Goal: Task Accomplishment & Management: Manage account settings

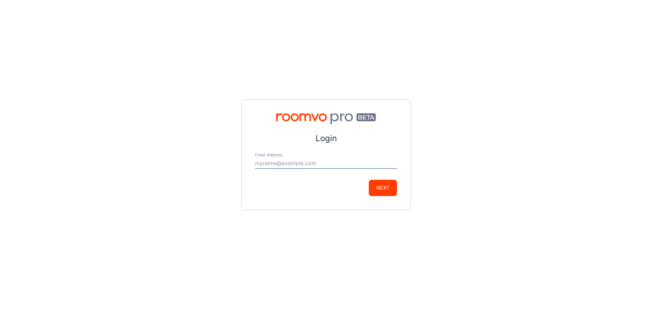
type input "[EMAIL_ADDRESS][DOMAIN_NAME]"
click at [388, 185] on button "Next" at bounding box center [383, 188] width 28 height 16
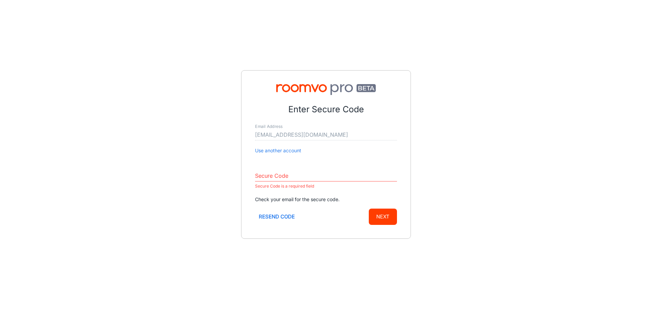
click at [294, 174] on input "Secure Code" at bounding box center [326, 176] width 142 height 11
paste input "588060"
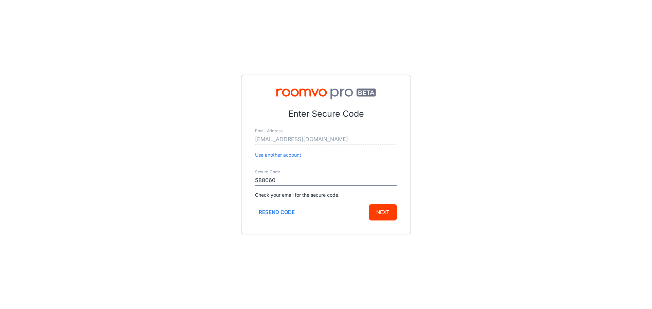
type input "588060"
click at [386, 206] on button "Next" at bounding box center [383, 212] width 28 height 16
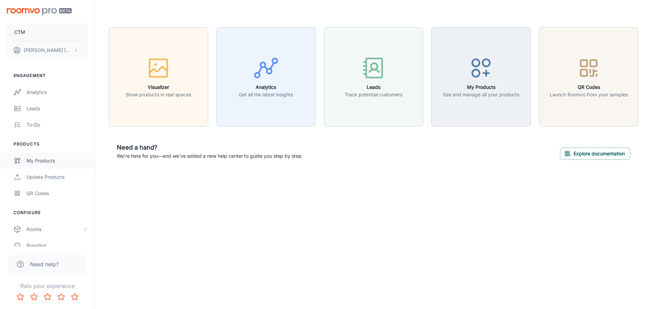
click at [43, 162] on div "My Products" at bounding box center [56, 160] width 61 height 7
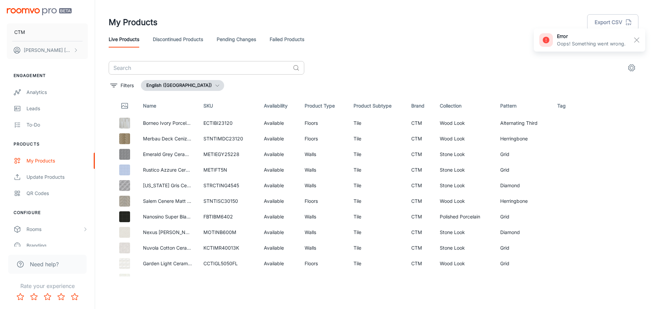
click at [201, 68] on input "text" at bounding box center [199, 68] width 181 height 14
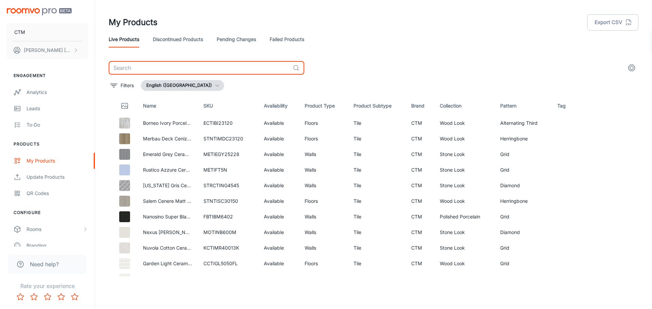
click at [168, 80] on div "​ Filters English ([GEOGRAPHIC_DATA]) Name SKU Availability Product Type Produc…" at bounding box center [374, 169] width 530 height 216
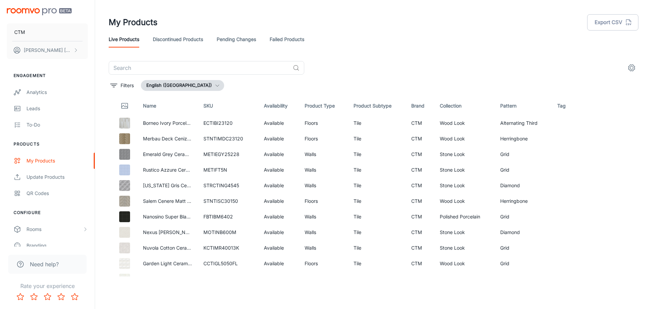
click at [171, 86] on button "English ([GEOGRAPHIC_DATA])" at bounding box center [182, 85] width 83 height 11
click at [178, 111] on li "English ([GEOGRAPHIC_DATA])" at bounding box center [187, 112] width 91 height 12
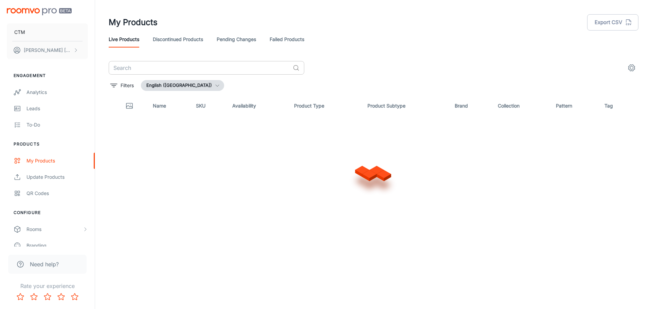
click at [173, 68] on input "text" at bounding box center [199, 68] width 181 height 14
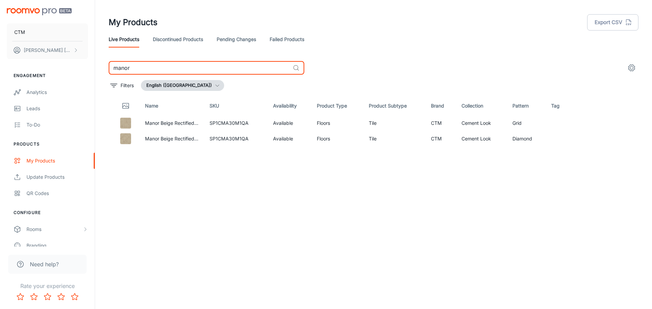
type input "manor"
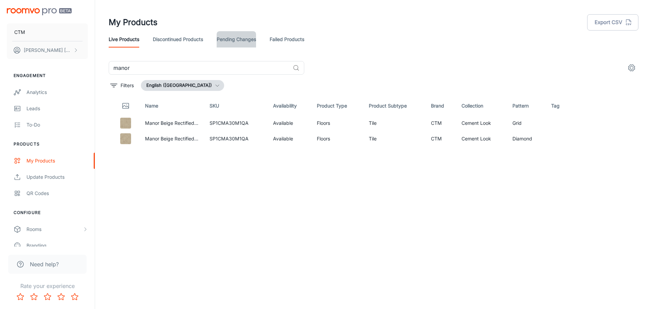
click at [252, 38] on link "Pending Changes" at bounding box center [236, 39] width 39 height 16
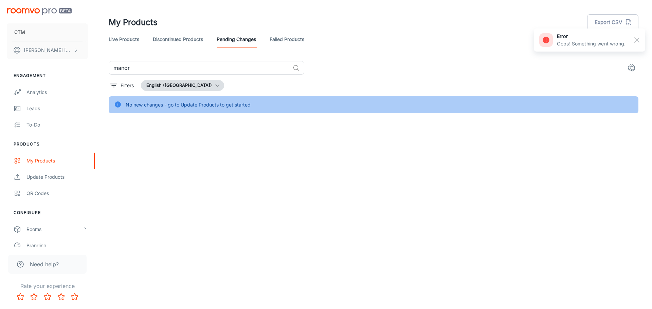
click at [163, 79] on div "manor ​ Filters English ([GEOGRAPHIC_DATA]) No new changes - go to Update Produ…" at bounding box center [374, 87] width 530 height 52
click at [169, 86] on button "English ([GEOGRAPHIC_DATA])" at bounding box center [182, 85] width 83 height 11
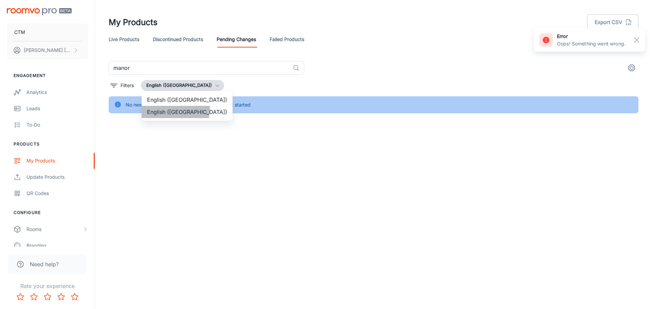
click at [166, 109] on li "English ([GEOGRAPHIC_DATA])" at bounding box center [187, 112] width 91 height 12
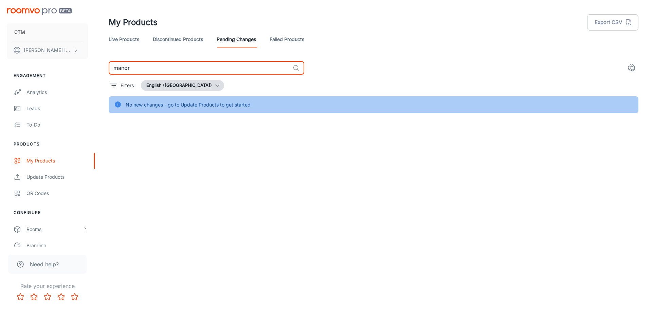
click at [211, 67] on input "manor" at bounding box center [199, 68] width 181 height 14
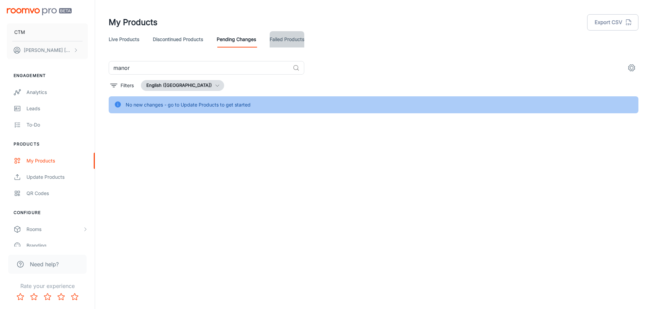
click at [296, 39] on link "Failed Products" at bounding box center [287, 39] width 35 height 16
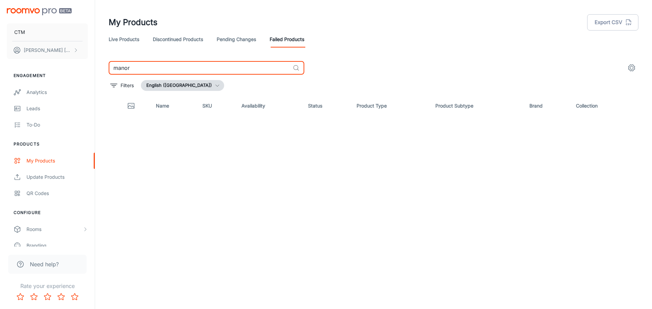
click at [167, 69] on input "manor" at bounding box center [199, 68] width 181 height 14
click at [167, 79] on div "manor ​ Filters English ([GEOGRAPHIC_DATA]) Name SKU Availability Status Produc…" at bounding box center [374, 169] width 530 height 216
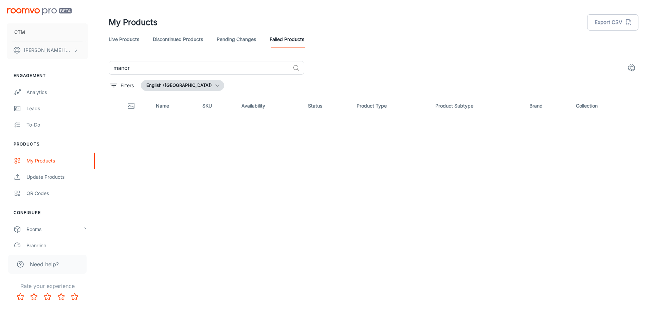
click at [168, 85] on button "English ([GEOGRAPHIC_DATA])" at bounding box center [182, 85] width 83 height 11
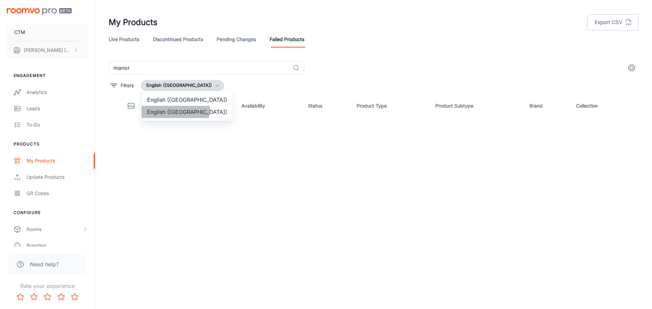
click at [164, 109] on li "English ([GEOGRAPHIC_DATA])" at bounding box center [187, 112] width 91 height 12
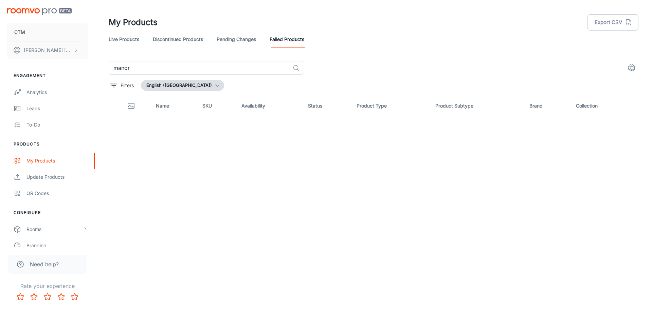
click at [372, 65] on div "manor ​" at bounding box center [374, 68] width 530 height 14
